Goal: Information Seeking & Learning: Learn about a topic

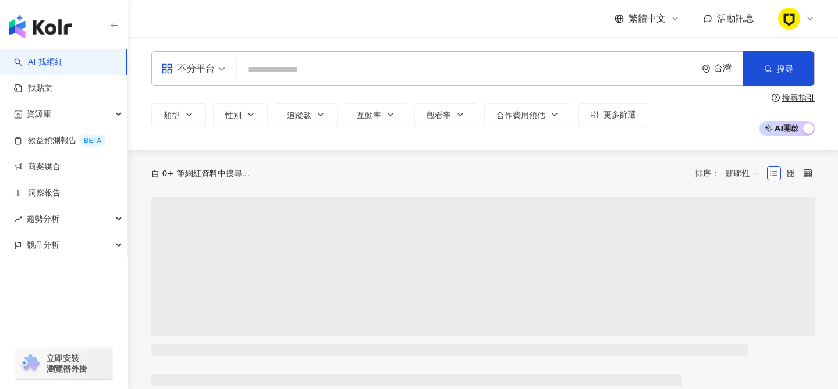
click at [290, 67] on input "search" at bounding box center [466, 70] width 450 height 22
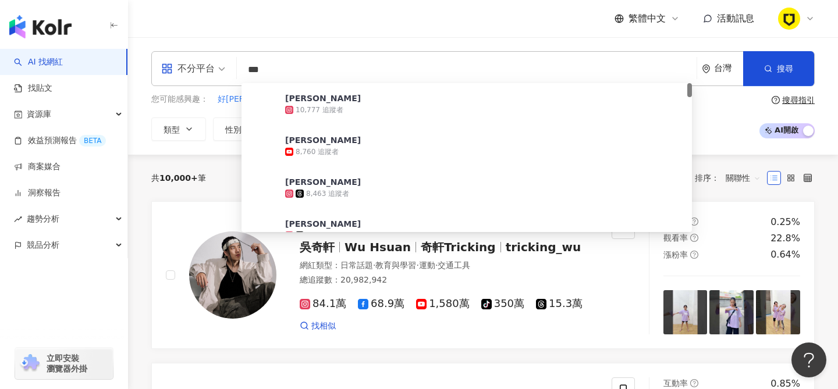
type input "***"
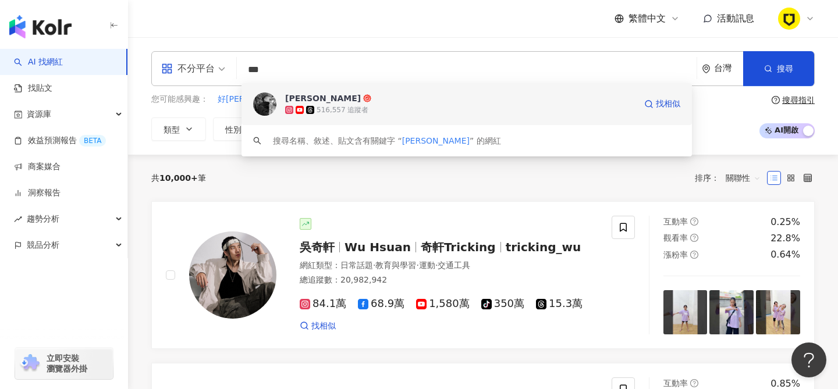
click at [338, 102] on div "[PERSON_NAME]" at bounding box center [323, 98] width 76 height 12
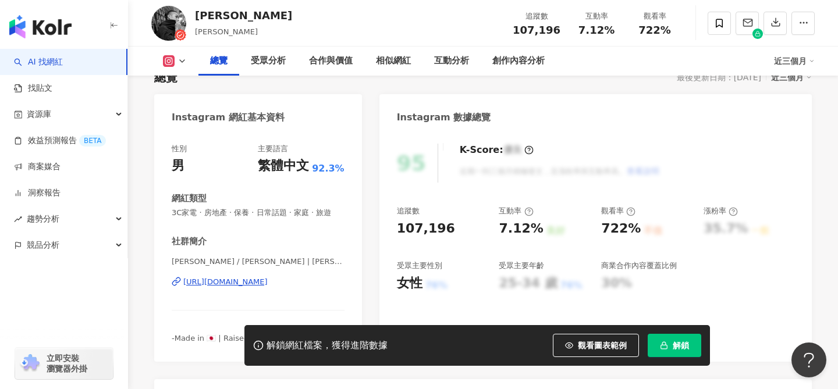
scroll to position [92, 0]
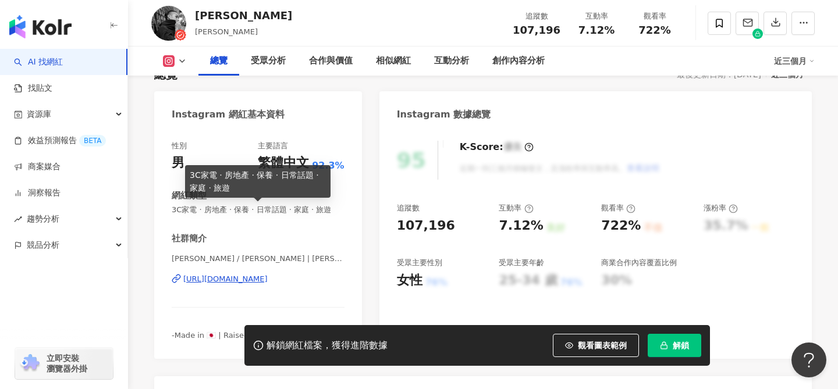
click at [233, 209] on span "3C家電 · 房地產 · 保養 · 日常話題 · 家庭 · 旅遊" at bounding box center [258, 210] width 173 height 10
copy span "3C家電 · 房地產 · 保養 · 日常話題 · 家庭 · 旅遊"
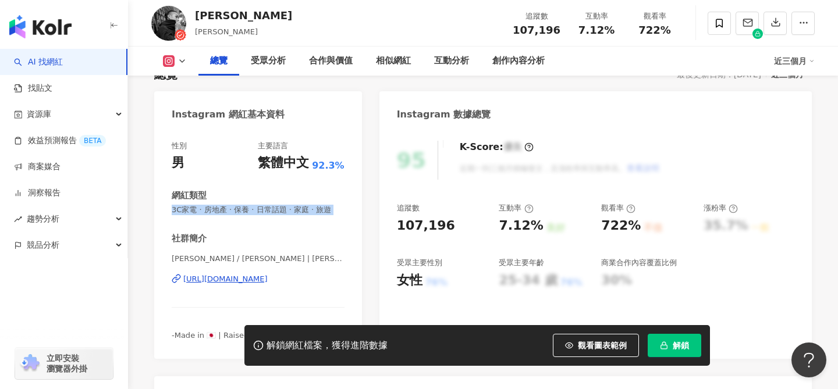
click at [63, 56] on link "AI 找網紅" at bounding box center [38, 62] width 49 height 12
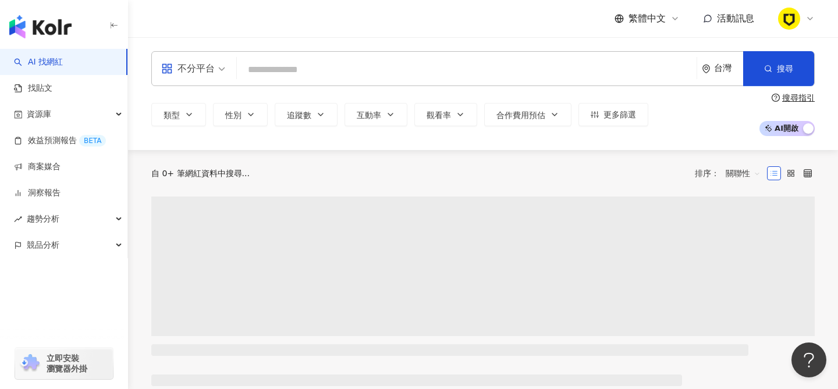
click at [308, 66] on input "search" at bounding box center [466, 70] width 450 height 22
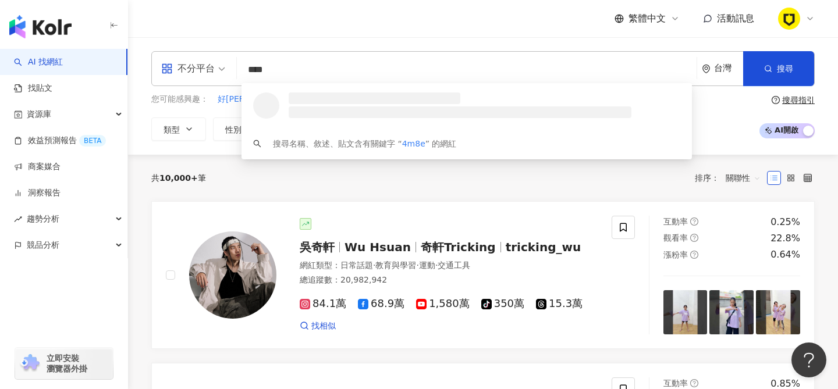
type input "*****"
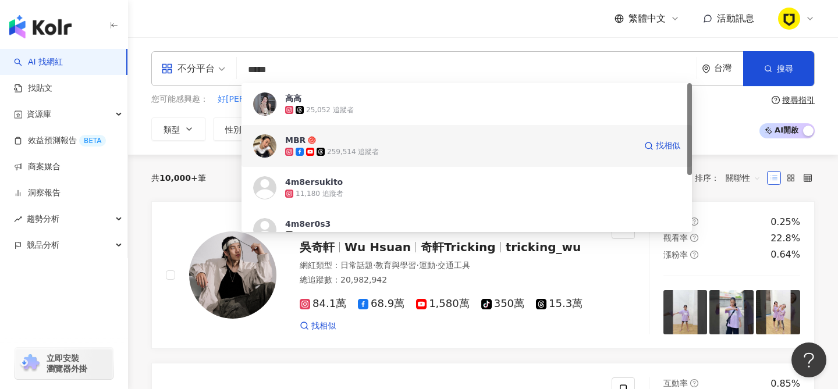
click at [272, 144] on img at bounding box center [264, 145] width 23 height 23
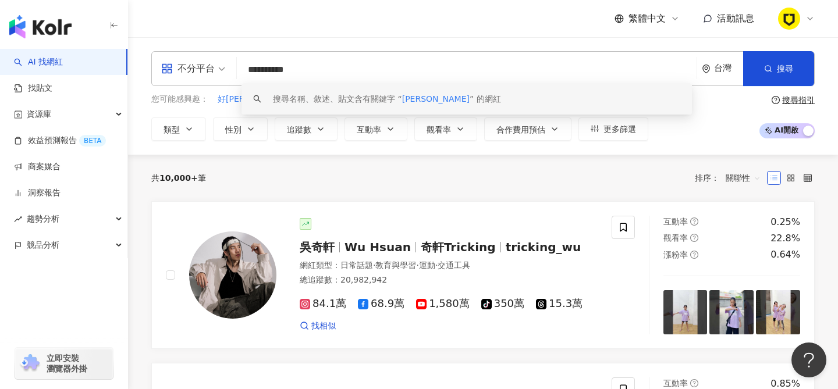
click at [326, 66] on input "**********" at bounding box center [466, 70] width 450 height 22
paste input "*"
type input "**********"
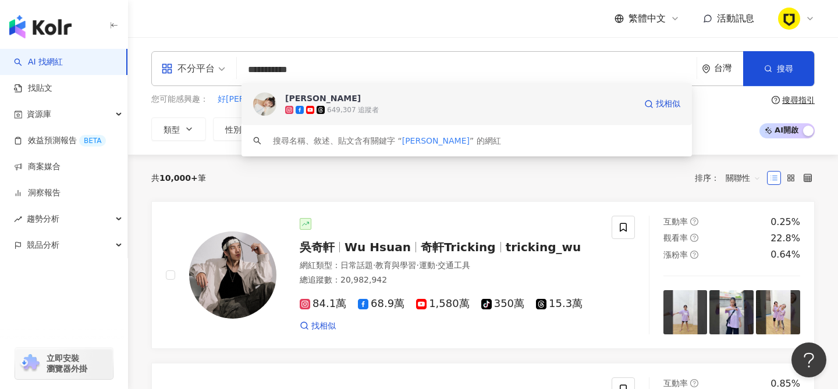
click at [272, 103] on img at bounding box center [264, 103] width 23 height 23
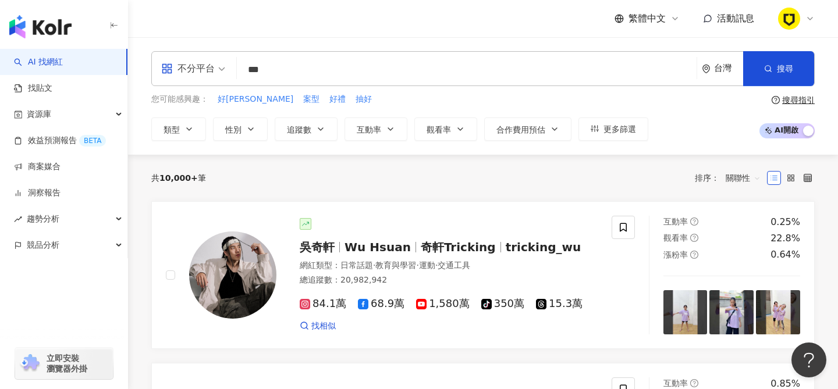
type input "**"
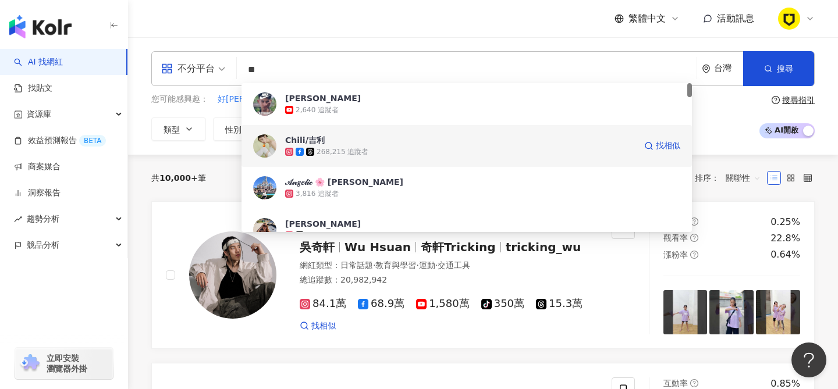
click at [339, 143] on span "Chili/吉利" at bounding box center [460, 140] width 350 height 12
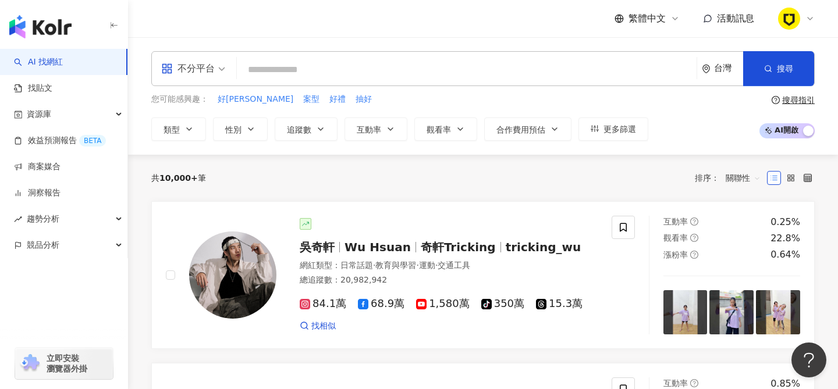
click at [290, 73] on input "search" at bounding box center [466, 70] width 450 height 22
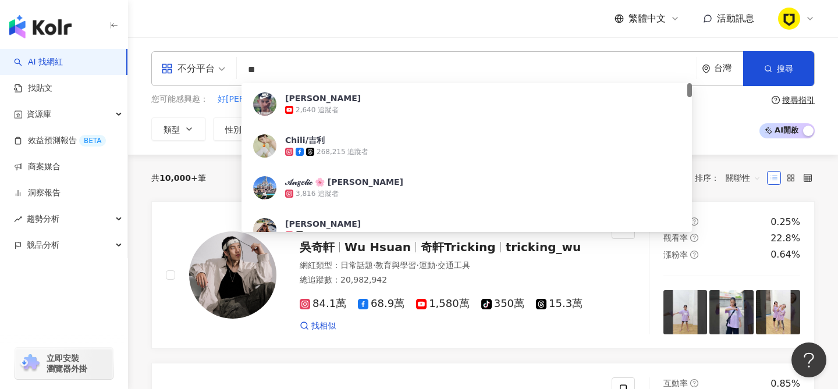
type input "*"
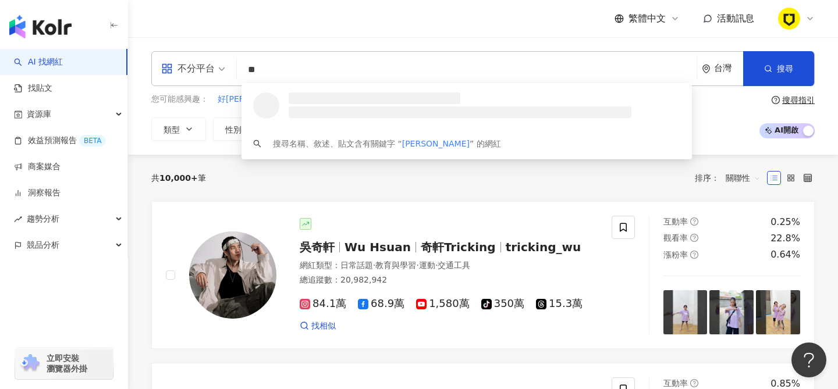
type input "**"
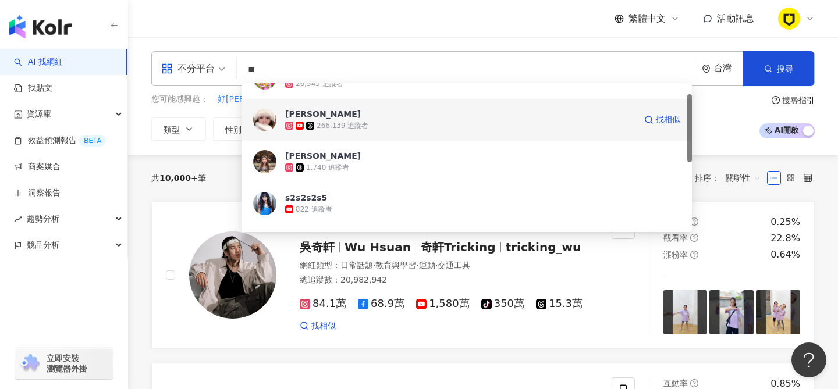
scroll to position [24, 0]
click at [338, 115] on span "蕭伊" at bounding box center [460, 116] width 350 height 12
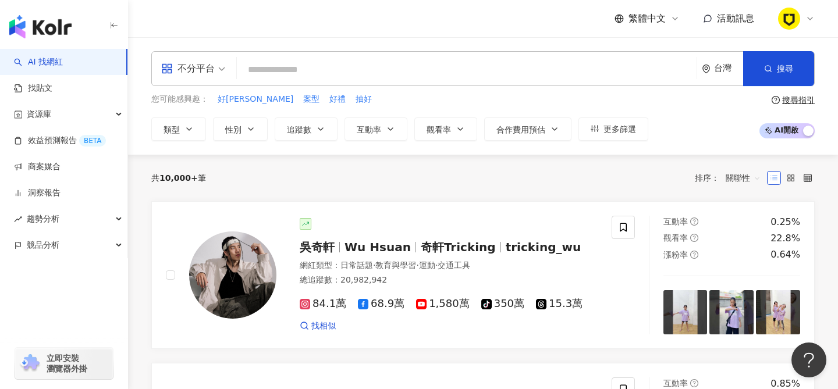
click at [317, 72] on input "search" at bounding box center [466, 70] width 450 height 22
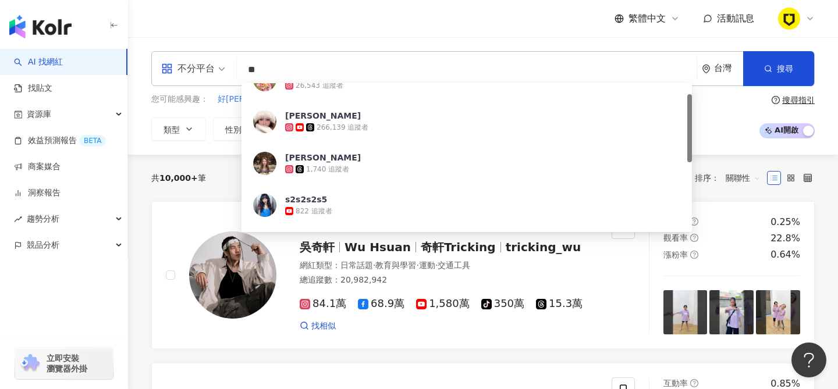
scroll to position [0, 0]
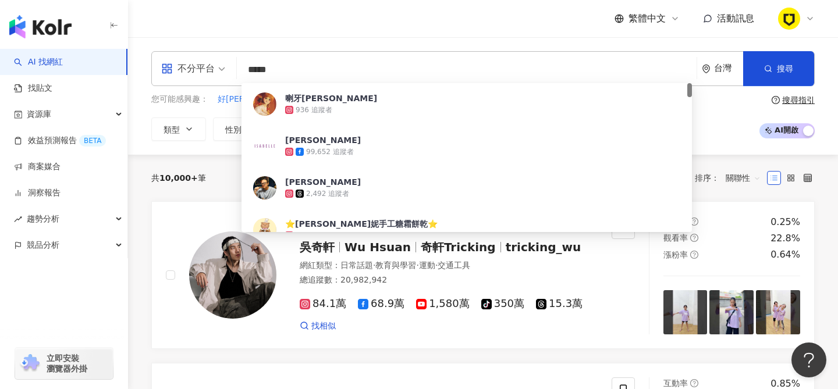
type input "***"
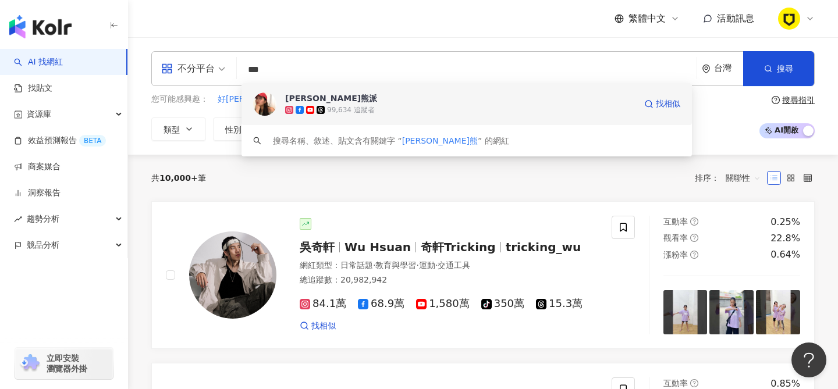
click at [268, 102] on img at bounding box center [264, 103] width 23 height 23
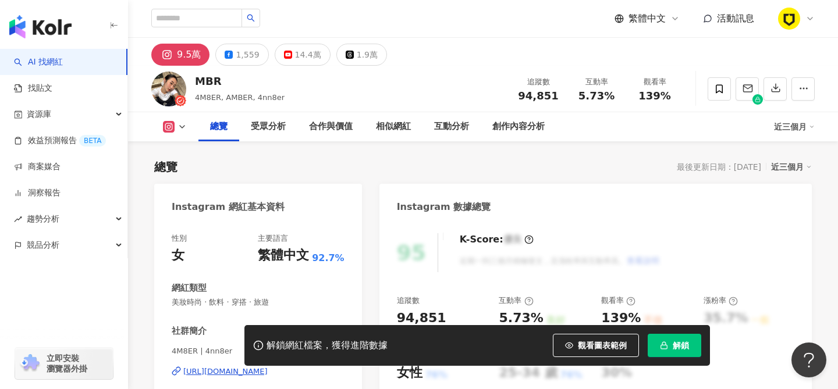
scroll to position [72, 0]
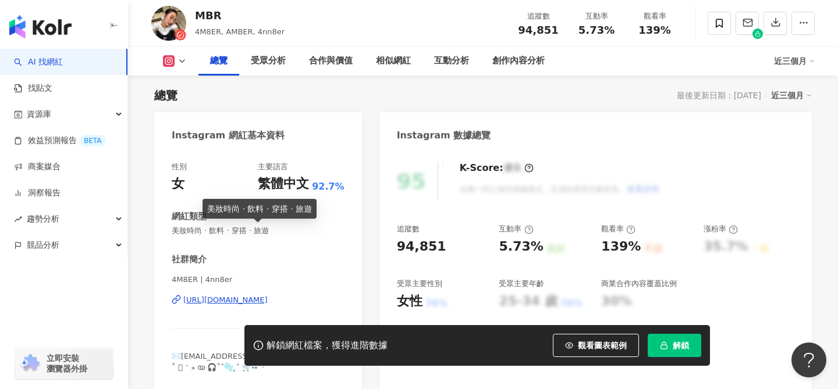
click at [252, 232] on span "美妝時尚 · 飲料 · 穿搭 · 旅遊" at bounding box center [258, 231] width 173 height 10
copy span "美妝時尚 · 飲料 · 穿搭 · 旅遊"
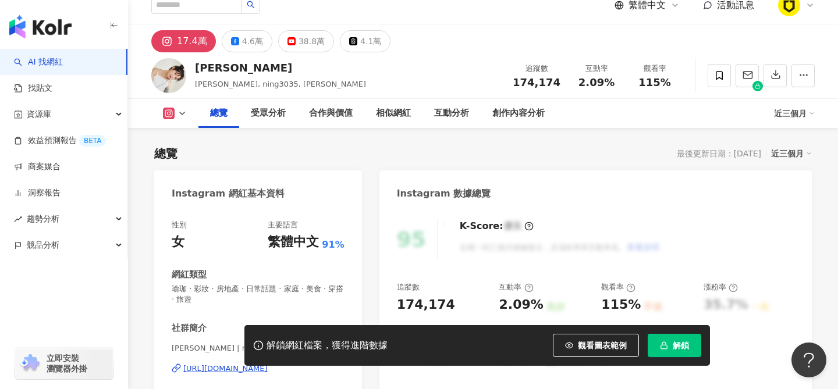
scroll to position [80, 0]
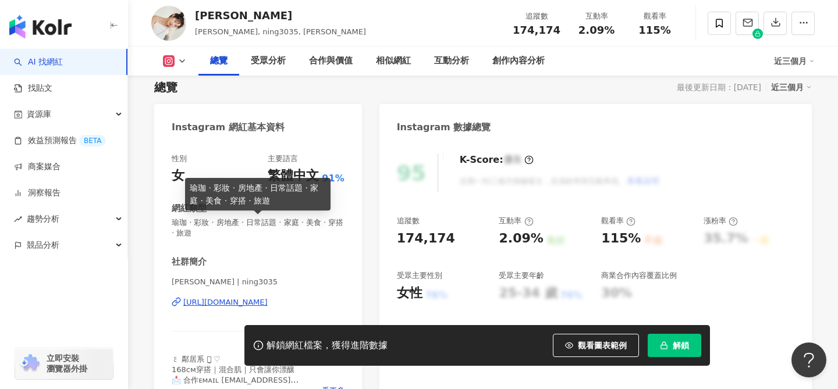
click at [198, 223] on span "瑜珈 · 彩妝 · 房地產 · 日常話題 · 家庭 · 美食 · 穿搭 · 旅遊" at bounding box center [258, 228] width 173 height 21
click at [198, 222] on span "瑜珈 · 彩妝 · 房地產 · 日常話題 · 家庭 · 美食 · 穿搭 · 旅遊" at bounding box center [258, 228] width 173 height 21
copy span "瑜珈 · 彩妝 · 房地產 · 日常話題 · 家庭 · 美食 · 穿搭 · 旅遊"
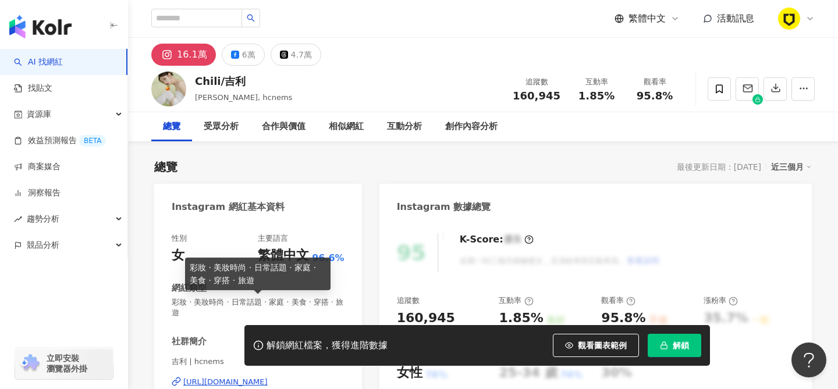
click at [276, 304] on span "彩妝 · 美妝時尚 · 日常話題 · 家庭 · 美食 · 穿搭 · 旅遊" at bounding box center [258, 307] width 173 height 21
copy span "彩妝 · 美妝時尚 · 日常話題 · 家庭 · 美食 · 穿搭 · 旅遊"
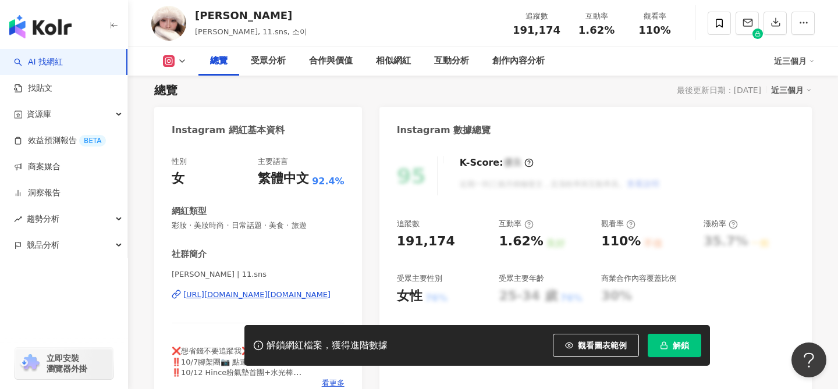
scroll to position [77, 0]
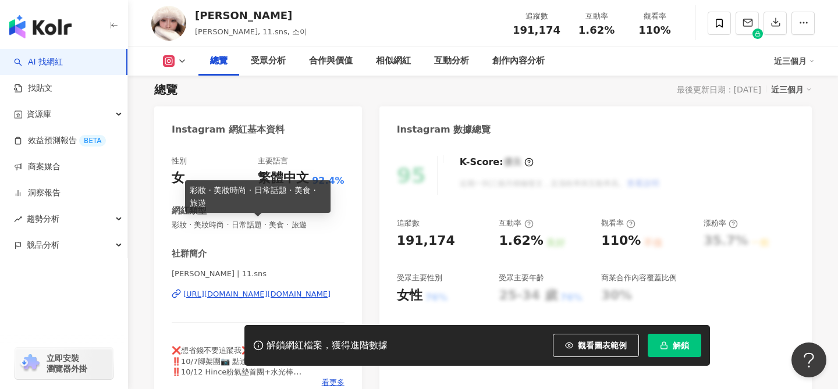
click at [296, 225] on span "彩妝 · 美妝時尚 · 日常話題 · 美食 · 旅遊" at bounding box center [258, 225] width 173 height 10
copy span "彩妝 · 美妝時尚 · 日常話題 · 美食 · 旅遊"
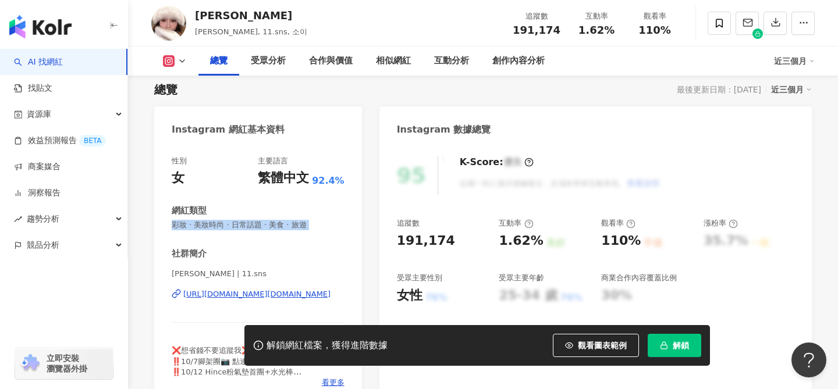
click at [274, 291] on div "https://www.instagram.com/11.sns/" at bounding box center [256, 294] width 147 height 10
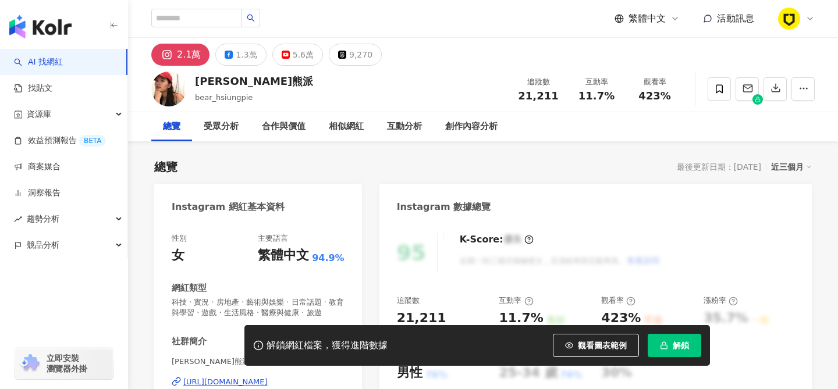
click at [255, 305] on span "科技 · 實況 · 房地產 · 藝術與娛樂 · 日常話題 · 教育與學習 · 遊戲 · 生活風格 · 醫療與健康 · 旅遊" at bounding box center [258, 307] width 173 height 21
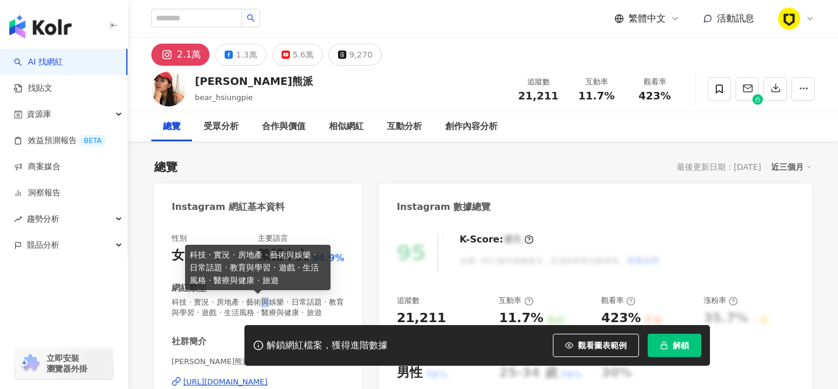
click at [255, 305] on span "科技 · 實況 · 房地產 · 藝術與娛樂 · 日常話題 · 教育與學習 · 遊戲 · 生活風格 · 醫療與健康 · 旅遊" at bounding box center [258, 307] width 173 height 21
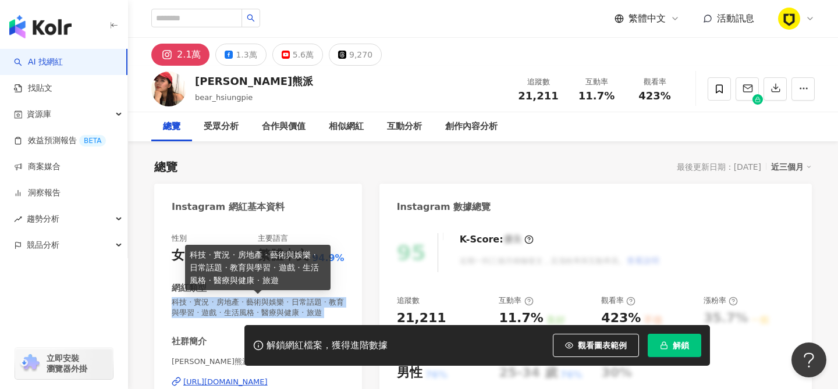
copy span "科技 · 實況 · 房地產 · 藝術與娛樂 · 日常話題 · 教育與學習 · 遊戲 · 生活風格 · 醫療與健康 · 旅遊"
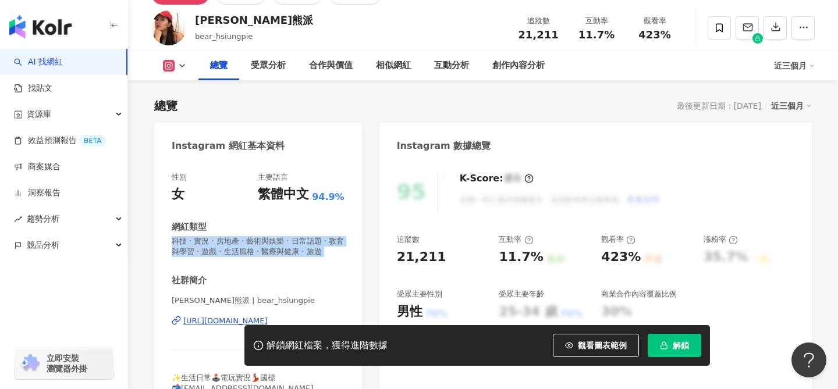
scroll to position [62, 0]
click at [258, 319] on div "https://www.instagram.com/bear_hsiungpie/" at bounding box center [225, 320] width 84 height 10
